Goal: Transaction & Acquisition: Purchase product/service

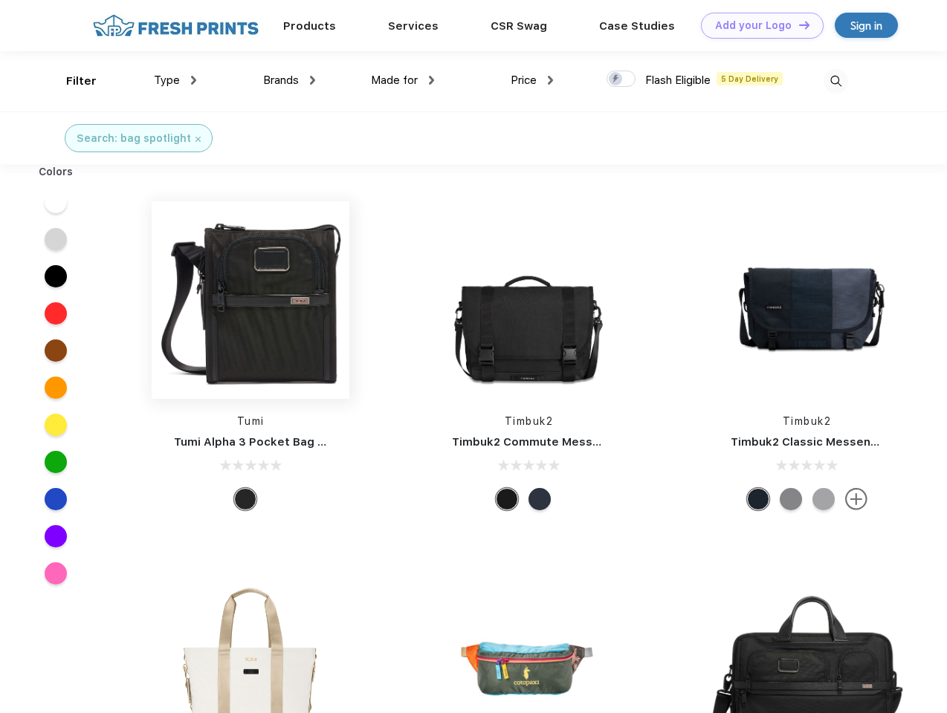
scroll to position [1, 0]
click at [756, 25] on link "Add your Logo Design Tool" at bounding box center [762, 26] width 123 height 26
click at [0, 0] on div "Design Tool" at bounding box center [0, 0] width 0 height 0
click at [797, 25] on link "Add your Logo Design Tool" at bounding box center [762, 26] width 123 height 26
click at [71, 81] on div "Filter" at bounding box center [81, 81] width 30 height 17
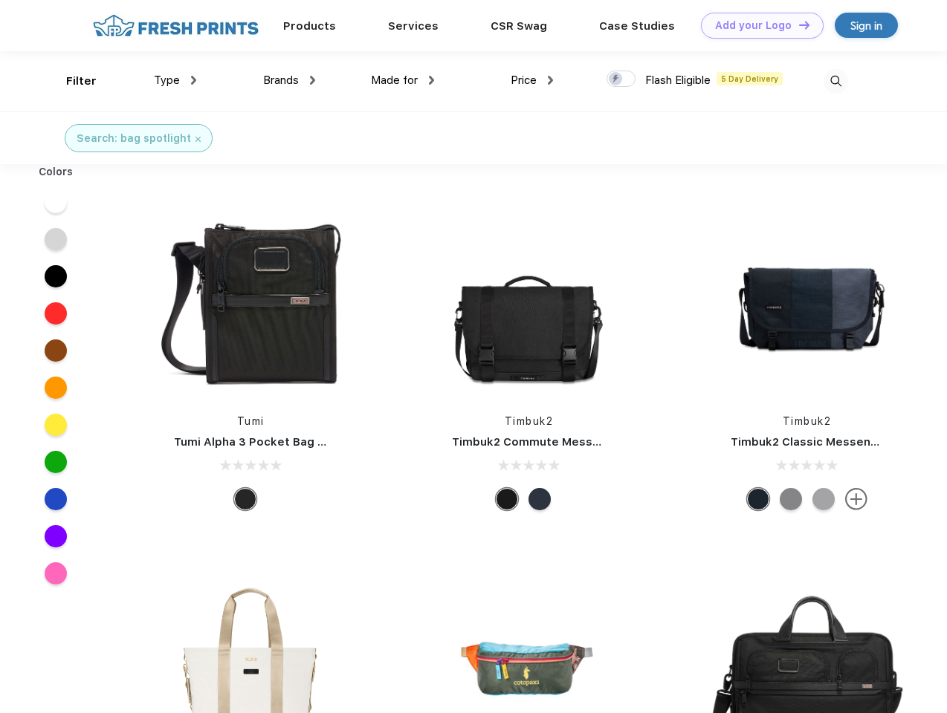
click at [175, 80] on span "Type" at bounding box center [167, 80] width 26 height 13
click at [289, 80] on span "Brands" at bounding box center [281, 80] width 36 height 13
click at [403, 80] on span "Made for" at bounding box center [394, 80] width 47 height 13
click at [532, 80] on span "Price" at bounding box center [524, 80] width 26 height 13
click at [621, 80] on div at bounding box center [620, 79] width 29 height 16
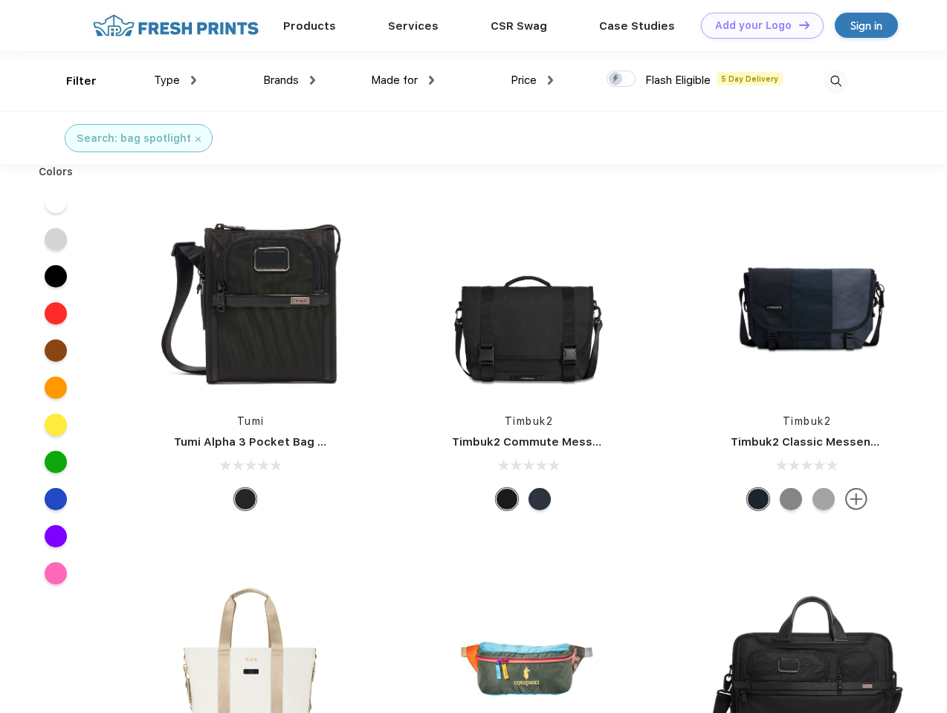
click at [616, 80] on input "checkbox" at bounding box center [611, 75] width 10 height 10
click at [835, 81] on img at bounding box center [835, 81] width 25 height 25
